Goal: Task Accomplishment & Management: Use online tool/utility

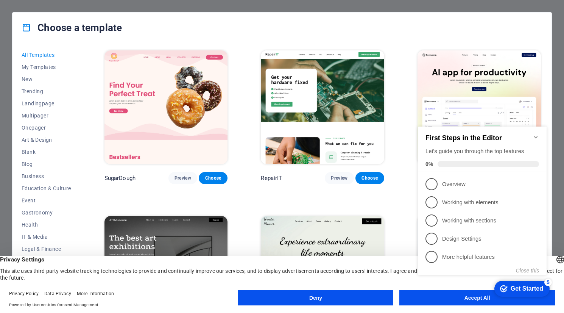
click at [337, 26] on div "Choose a template" at bounding box center [281, 27] width 539 height 30
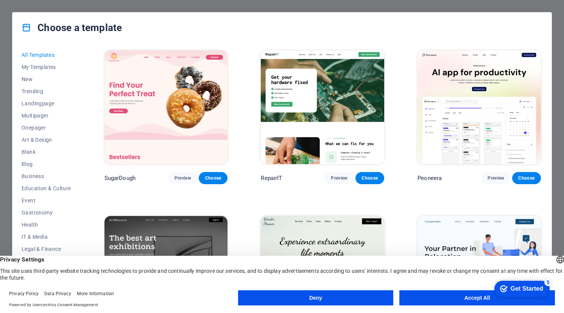
click at [561, 294] on footer "Privacy Policy Data Privacy More Information Powered by Usercentrics Consent Ma…" at bounding box center [282, 298] width 564 height 27
click at [452, 298] on button "Accept All" at bounding box center [476, 297] width 155 height 15
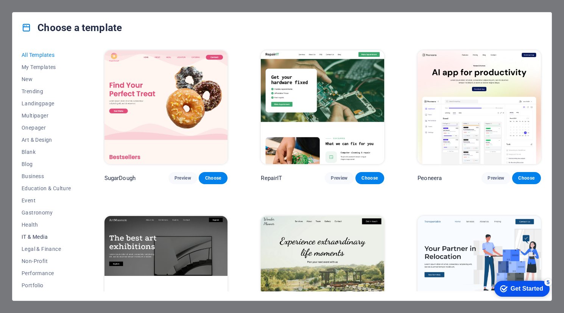
click at [40, 238] on span "IT & Media" at bounding box center [47, 236] width 50 height 6
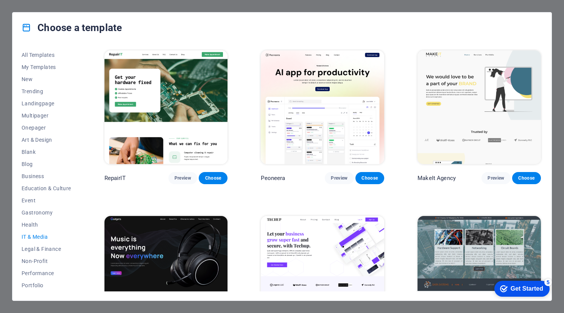
click at [437, 251] on img at bounding box center [478, 272] width 123 height 113
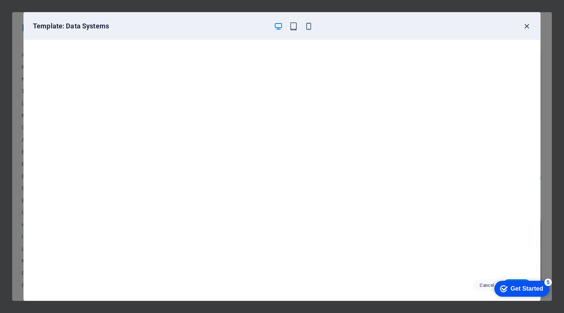
click at [527, 25] on icon "button" at bounding box center [526, 26] width 9 height 9
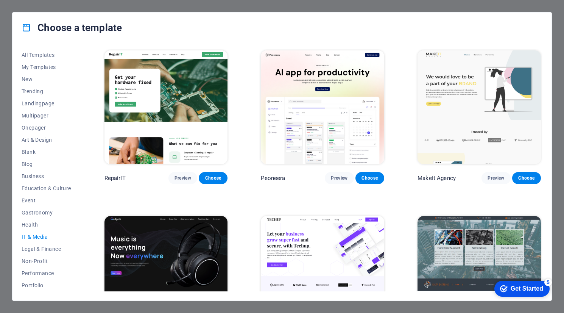
click at [443, 253] on img at bounding box center [478, 272] width 123 height 113
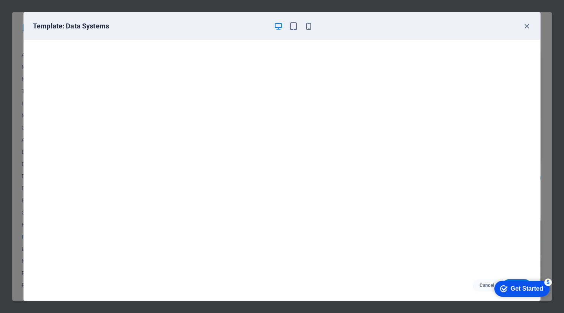
click at [14, 91] on div "Template: Data Systems Cancel Choose" at bounding box center [282, 156] width 564 height 313
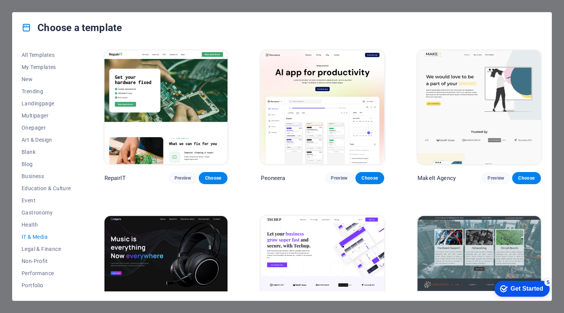
click at [448, 245] on img at bounding box center [478, 272] width 123 height 113
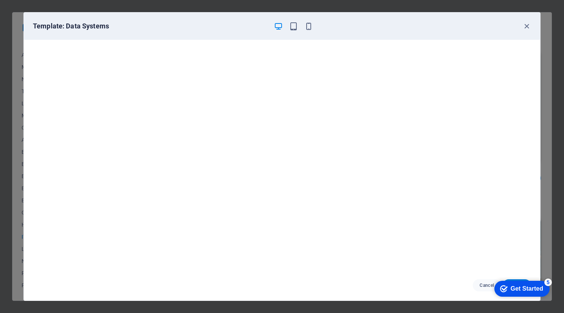
click at [530, 291] on div "Get Started" at bounding box center [526, 288] width 33 height 7
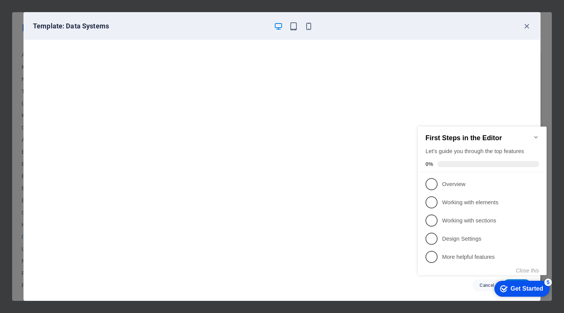
click at [537, 134] on icon "Minimize checklist" at bounding box center [536, 137] width 6 height 6
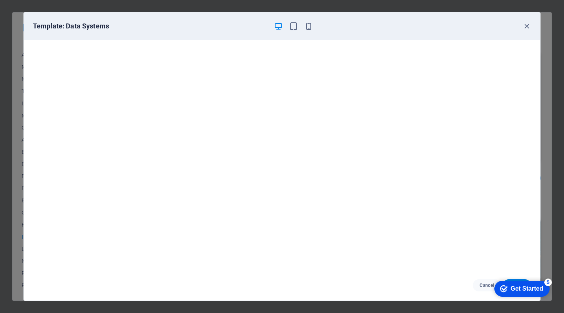
click at [523, 280] on div "checkmark Get Started 5" at bounding box center [521, 288] width 55 height 16
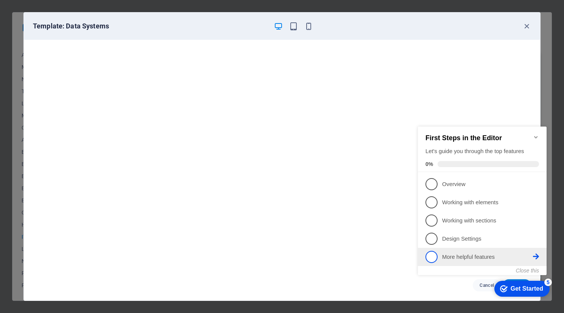
click at [454, 257] on p "More helpful features - incomplete" at bounding box center [487, 257] width 91 height 8
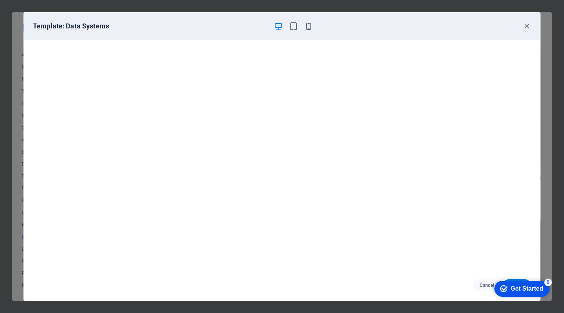
click at [513, 290] on div "Get Started" at bounding box center [526, 288] width 33 height 7
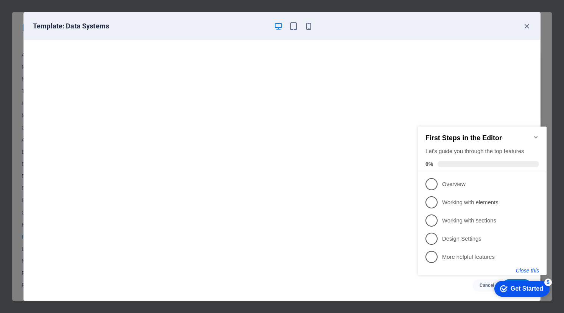
click at [529, 269] on button "Close this" at bounding box center [527, 270] width 23 height 6
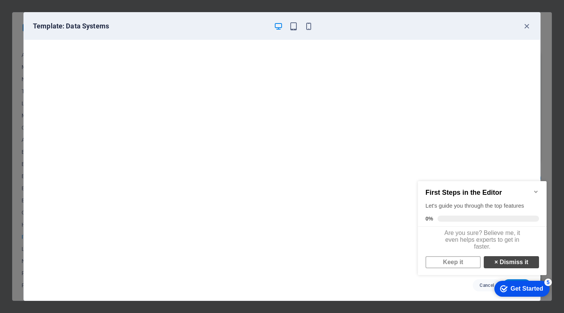
click at [511, 267] on link "× Dismiss it" at bounding box center [511, 262] width 55 height 12
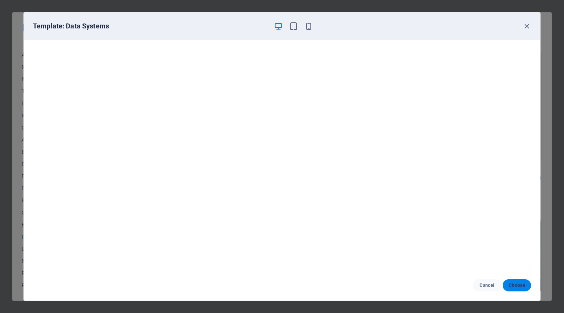
click at [516, 283] on span "Choose" at bounding box center [516, 285] width 16 height 6
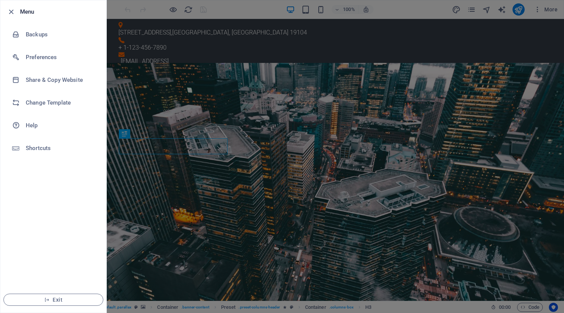
click at [131, 36] on div at bounding box center [282, 156] width 564 height 313
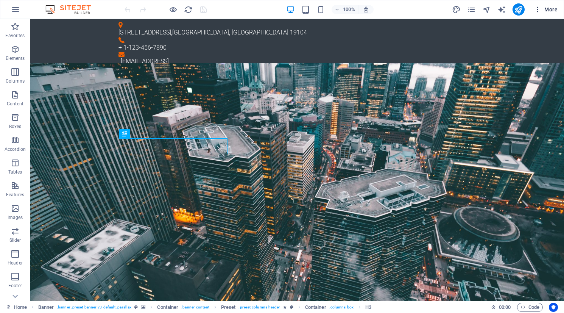
click at [546, 11] on span "More" at bounding box center [545, 10] width 24 height 8
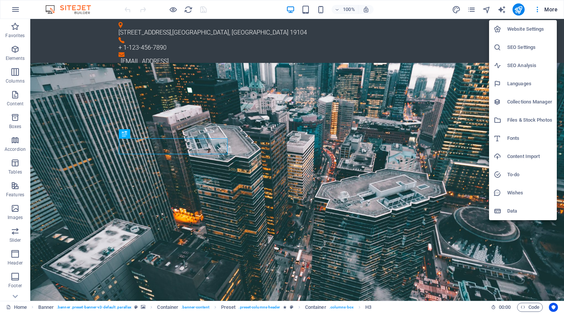
click at [516, 31] on h6 "Website Settings" at bounding box center [529, 29] width 45 height 9
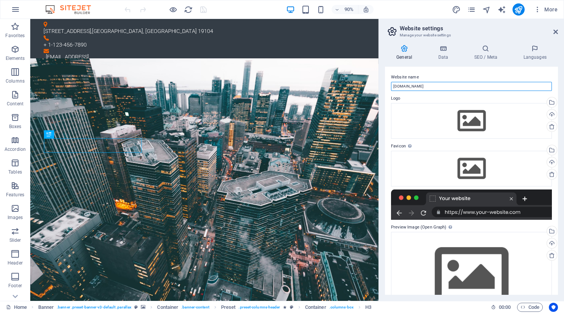
click at [393, 87] on input "[DOMAIN_NAME]" at bounding box center [471, 86] width 161 height 9
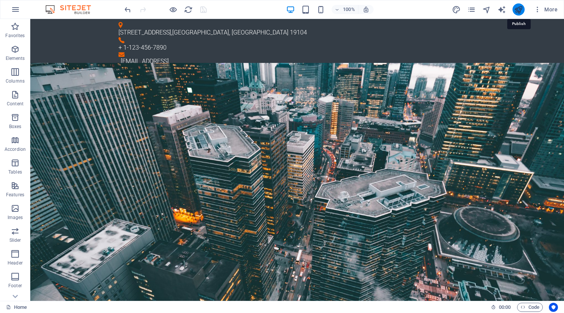
click at [518, 11] on icon "publish" at bounding box center [518, 9] width 9 height 9
